Goal: Information Seeking & Learning: Compare options

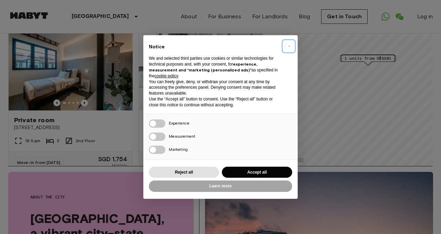
click at [288, 45] on span "×" at bounding box center [289, 46] width 2 height 8
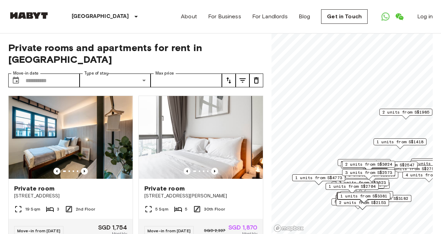
click at [331, 186] on span "1 units from S$2704" at bounding box center [352, 186] width 47 height 6
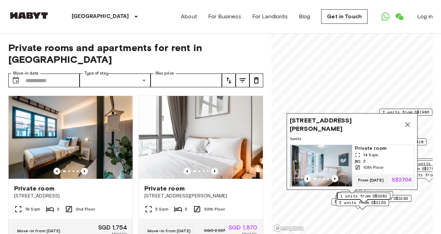
click at [409, 123] on icon "Map marker" at bounding box center [407, 124] width 5 height 5
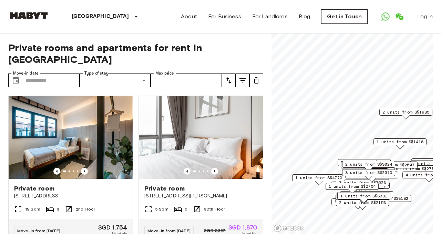
click at [376, 196] on span "1 units from S$3381" at bounding box center [363, 196] width 47 height 6
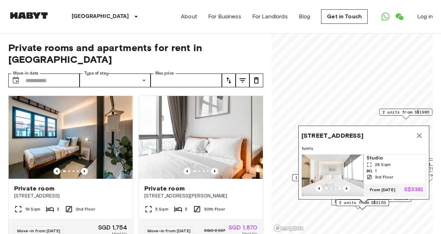
click at [420, 134] on icon "Map marker" at bounding box center [419, 135] width 5 height 5
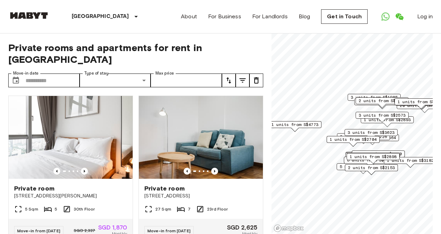
click at [365, 131] on span "3 units from S$3623" at bounding box center [371, 132] width 47 height 6
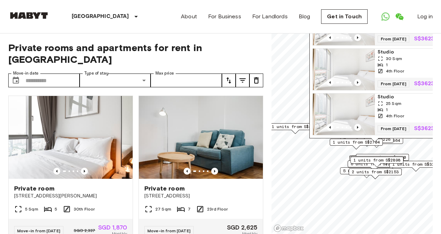
click at [410, 163] on span "1 units from S$3182" at bounding box center [416, 164] width 47 height 6
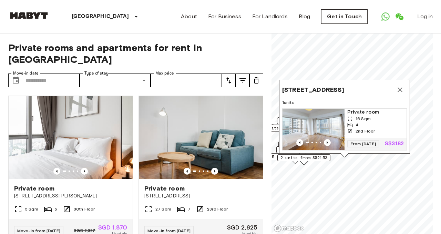
click at [399, 90] on icon "Map marker" at bounding box center [400, 89] width 8 height 8
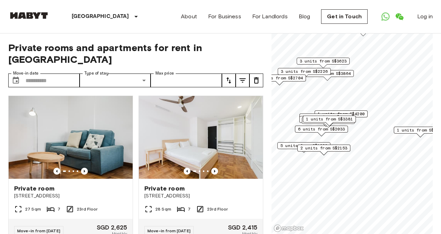
click at [359, 113] on span "1 units from S$4200" at bounding box center [341, 114] width 47 height 6
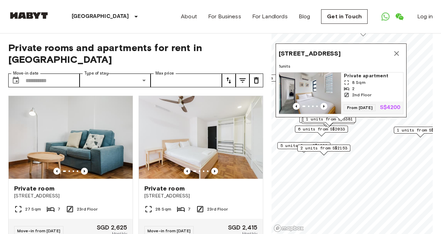
click at [341, 127] on div "1 units from S$2898" at bounding box center [328, 122] width 53 height 11
click at [351, 119] on div "[STREET_ADDRESS] (HCS2) 1 units Private apartment 8 Sqm 2 2nd Floor From [DATE]…" at bounding box center [341, 82] width 131 height 78
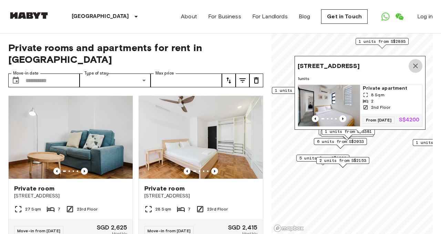
click at [419, 63] on icon "Map marker" at bounding box center [415, 66] width 8 height 8
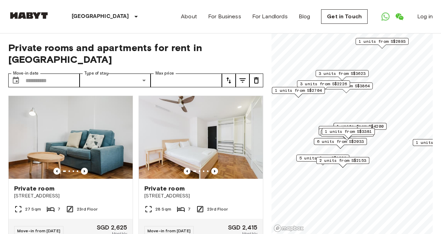
click at [381, 41] on span "1 units from S$2893" at bounding box center [382, 41] width 47 height 6
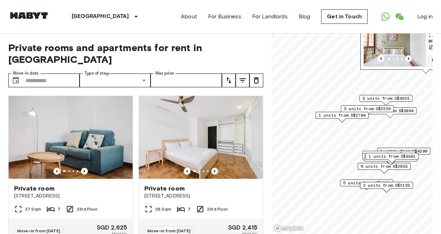
click at [404, 109] on span "1 units from S$3864" at bounding box center [390, 111] width 47 height 6
